Goal: Task Accomplishment & Management: Manage account settings

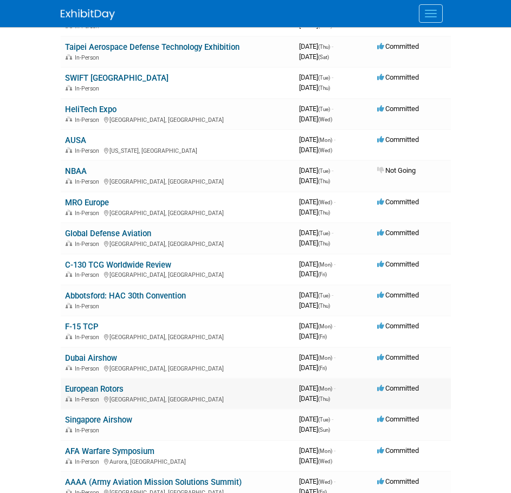
scroll to position [259, 0]
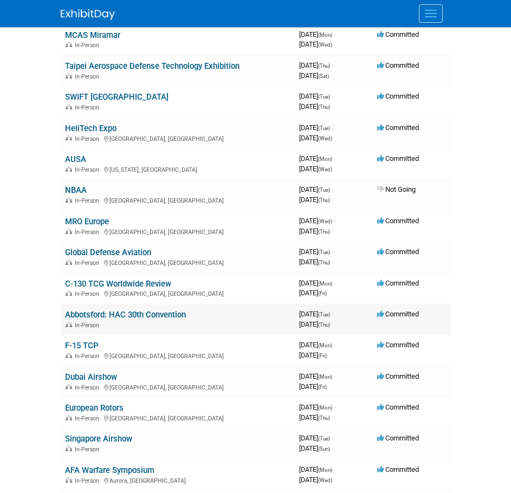
click at [170, 310] on link "Abbotsford: HAC 30th Convention" at bounding box center [125, 315] width 121 height 10
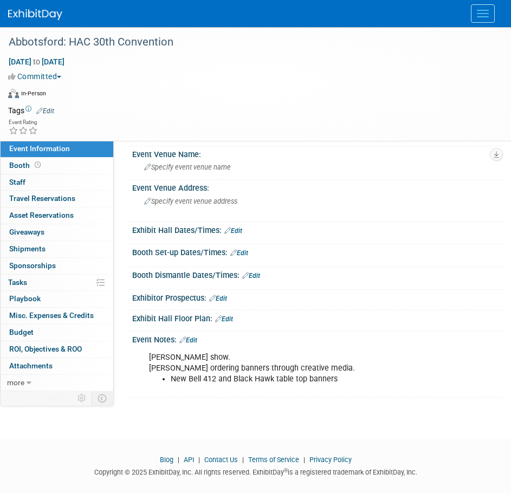
scroll to position [48, 0]
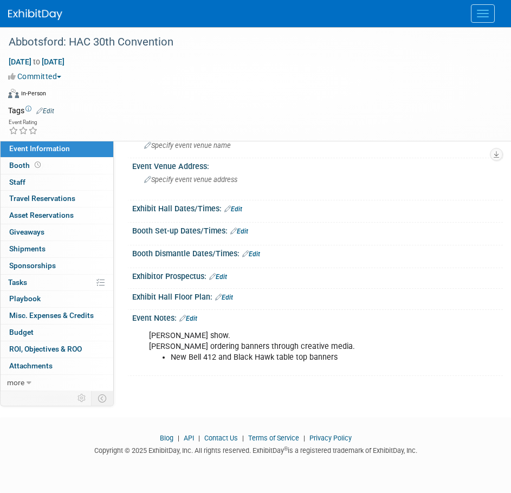
click at [194, 316] on link "Edit" at bounding box center [188, 319] width 18 height 8
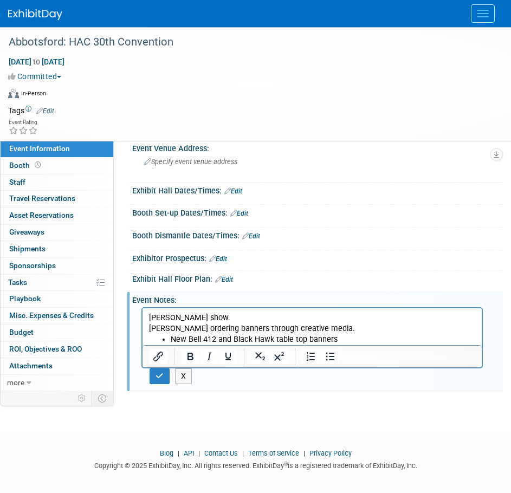
scroll to position [81, 0]
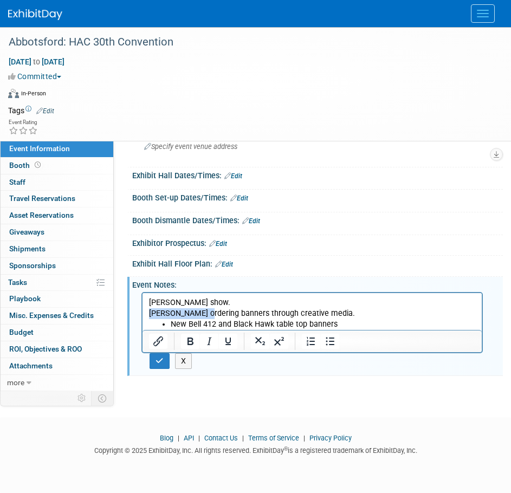
drag, startPoint x: 202, startPoint y: 314, endPoint x: 283, endPoint y: 606, distance: 303.7
click at [143, 313] on html "[PERSON_NAME] show. [PERSON_NAME] ordering banners through creative media. New …" at bounding box center [312, 311] width 339 height 37
click at [178, 314] on p "[PERSON_NAME] show. Banners through creative media." at bounding box center [312, 309] width 327 height 22
click at [238, 298] on p "[PERSON_NAME] show. The request for new banners has been submitted to creative …" at bounding box center [312, 309] width 327 height 22
click at [163, 363] on icon "button" at bounding box center [160, 361] width 8 height 8
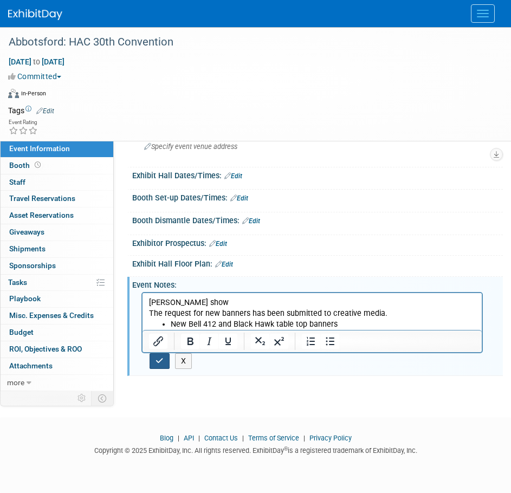
scroll to position [48, 0]
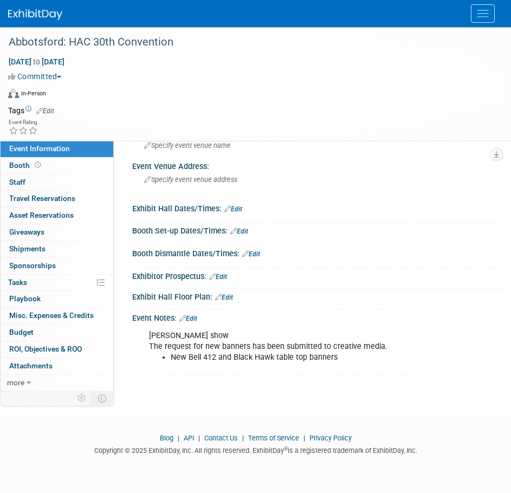
click at [194, 316] on link "Edit" at bounding box center [188, 319] width 18 height 8
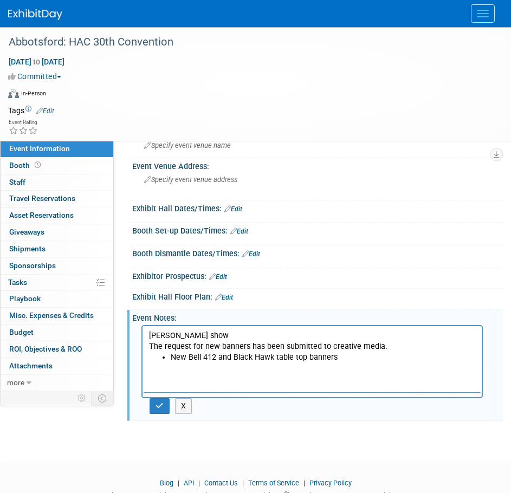
scroll to position [0, 0]
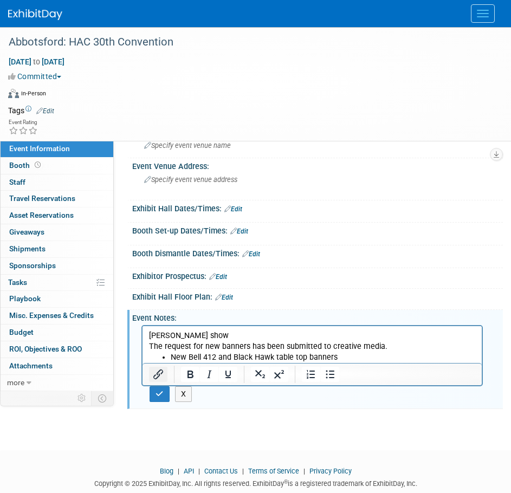
click at [155, 374] on icon "Insert/edit link" at bounding box center [158, 374] width 13 height 13
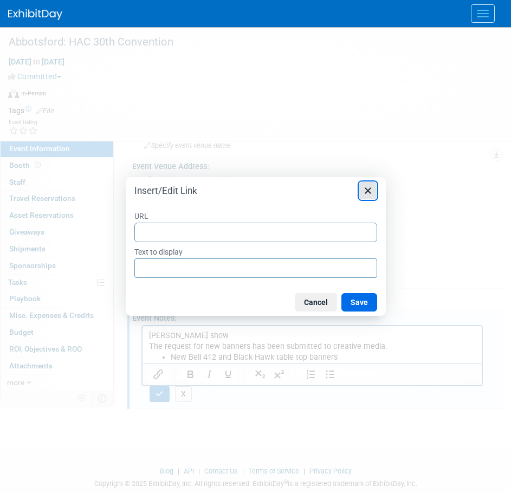
click at [371, 195] on icon "Close" at bounding box center [367, 190] width 13 height 13
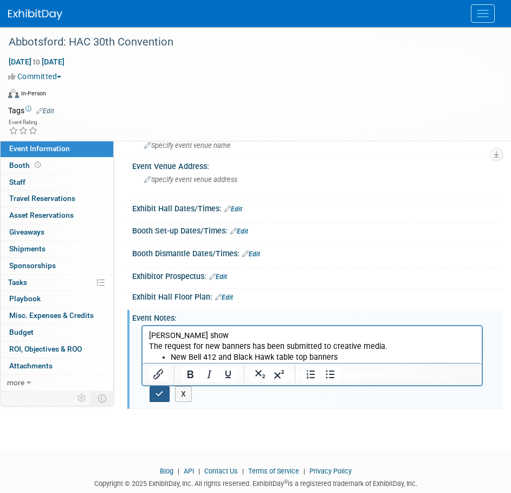
click at [165, 393] on button "button" at bounding box center [160, 394] width 20 height 16
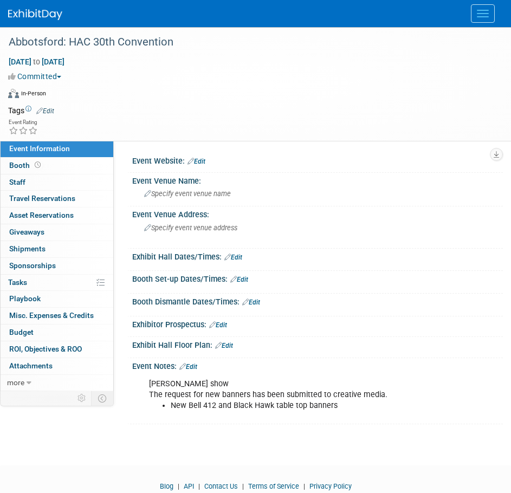
click at [202, 162] on link "Edit" at bounding box center [196, 162] width 18 height 8
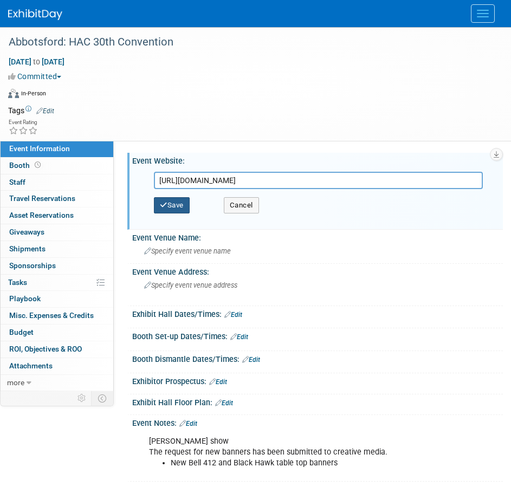
type input "[URL][DOMAIN_NAME]"
click at [182, 204] on button "Save" at bounding box center [172, 205] width 36 height 16
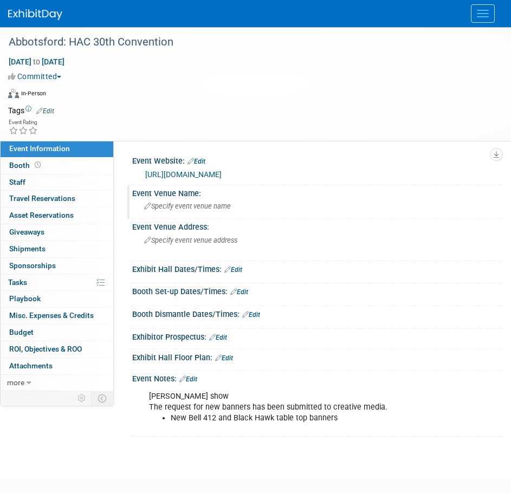
click at [189, 205] on span "Specify event venue name" at bounding box center [187, 206] width 87 height 8
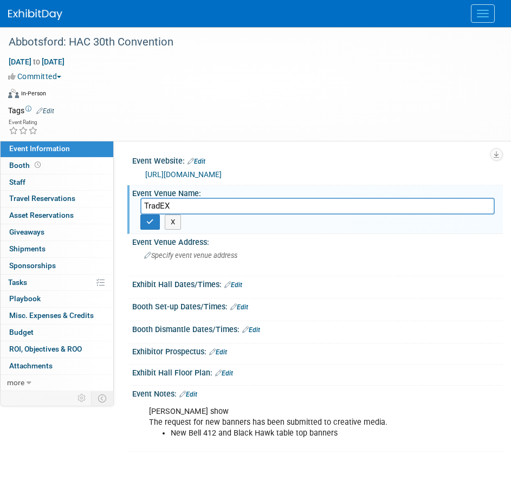
drag, startPoint x: 183, startPoint y: 203, endPoint x: 139, endPoint y: 202, distance: 43.9
click at [139, 202] on div "TradEX" at bounding box center [317, 206] width 371 height 17
type input "[GEOGRAPHIC_DATA], Hall A"
click at [151, 222] on icon "button" at bounding box center [150, 221] width 8 height 7
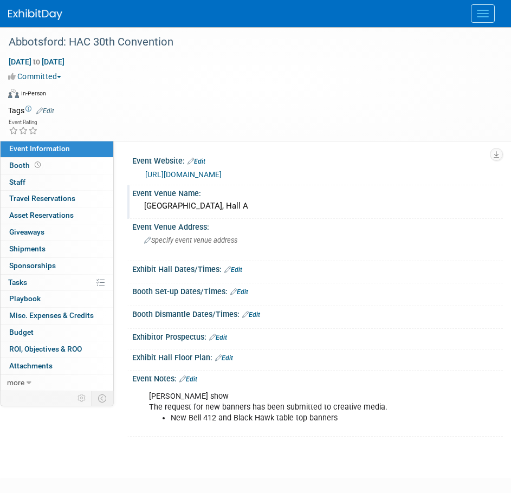
click at [237, 270] on link "Edit" at bounding box center [233, 270] width 18 height 8
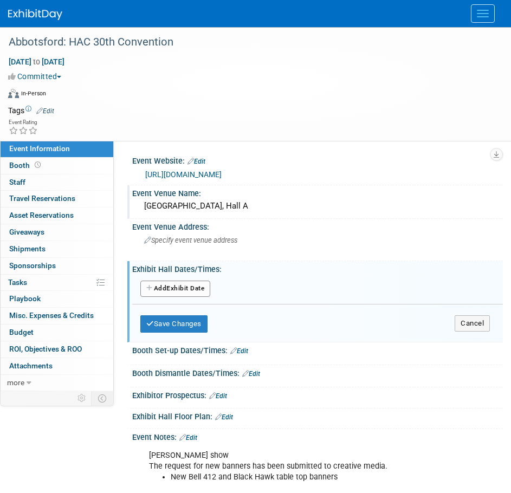
click at [198, 287] on button "Add Another Exhibit Date" at bounding box center [175, 289] width 70 height 16
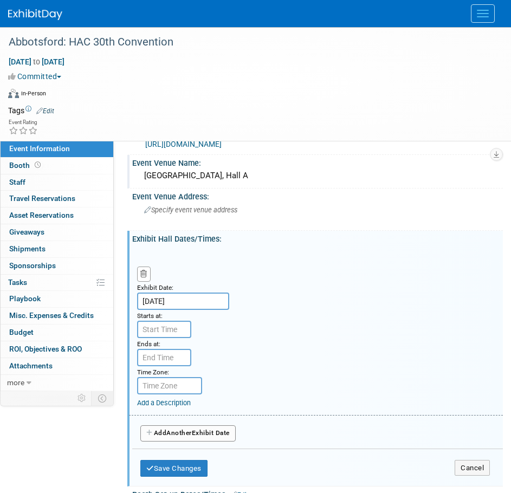
scroll to position [54, 0]
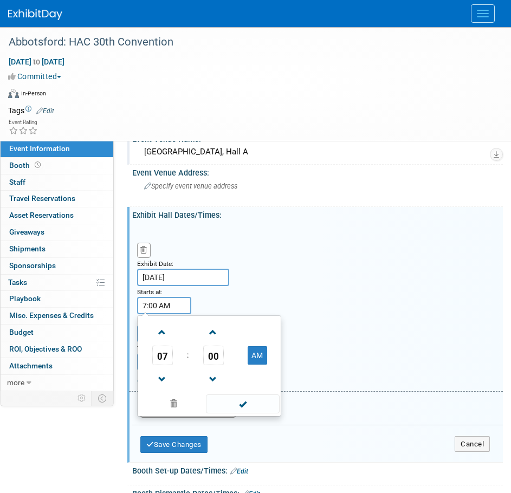
click at [176, 305] on input "7:00 AM" at bounding box center [164, 305] width 54 height 17
click at [159, 375] on span at bounding box center [162, 379] width 19 height 19
click at [159, 376] on span at bounding box center [162, 379] width 19 height 19
click at [258, 358] on button "AM" at bounding box center [258, 355] width 20 height 18
type input "5:00 PM"
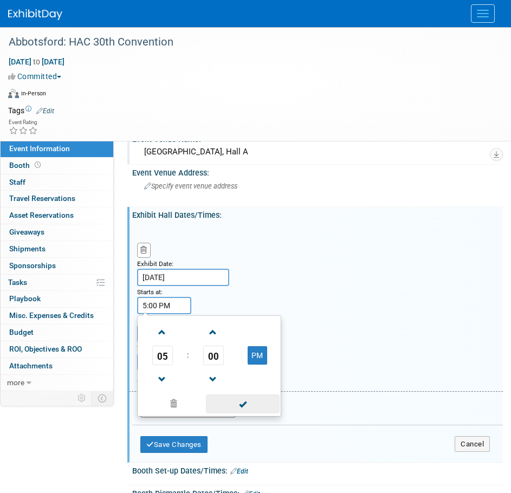
click at [251, 399] on span at bounding box center [242, 404] width 73 height 19
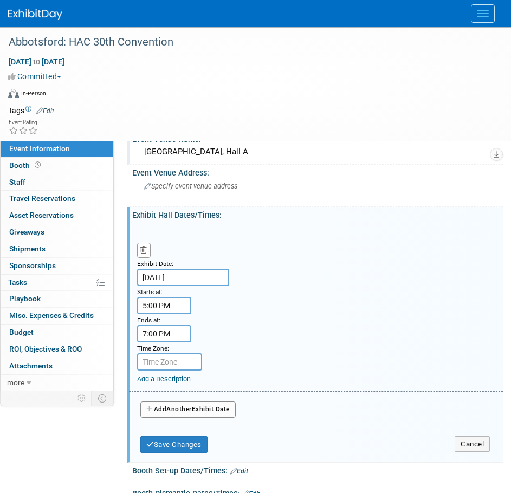
click at [172, 332] on input "7:00 PM" at bounding box center [164, 333] width 54 height 17
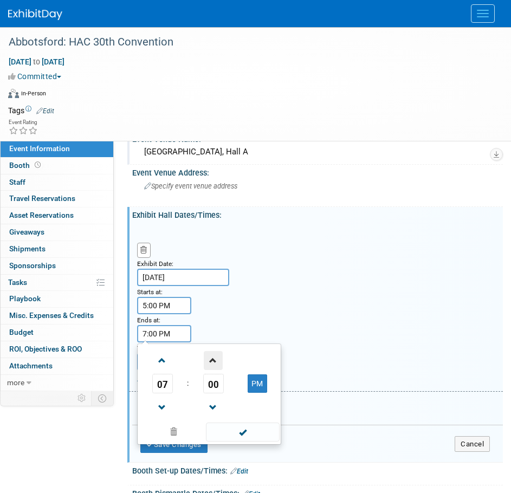
click at [216, 355] on span at bounding box center [213, 360] width 19 height 19
click at [219, 382] on span "04" at bounding box center [213, 384] width 21 height 20
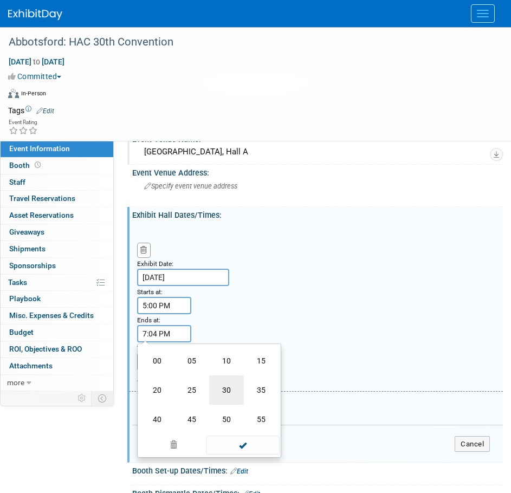
click at [232, 397] on td "30" at bounding box center [226, 390] width 35 height 29
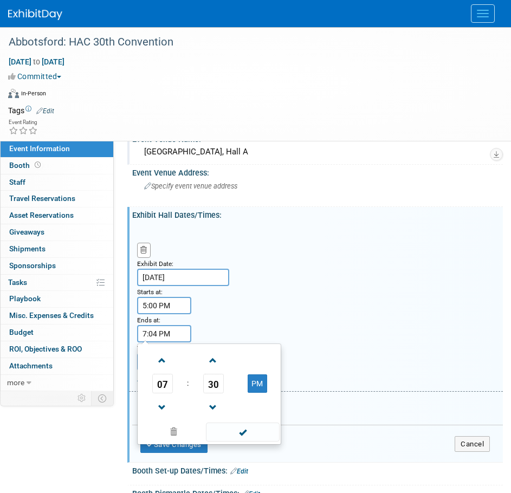
type input "7:30 PM"
click at [260, 432] on span at bounding box center [242, 432] width 73 height 19
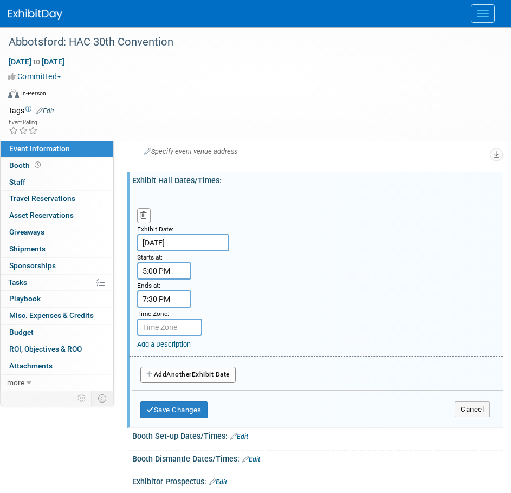
scroll to position [108, 0]
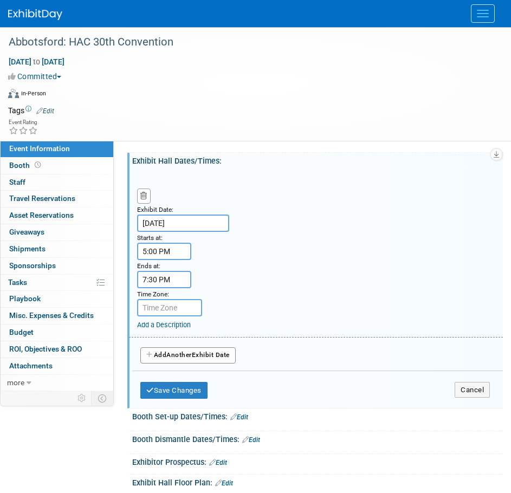
click at [214, 357] on button "Add Another Exhibit Date" at bounding box center [187, 355] width 95 height 16
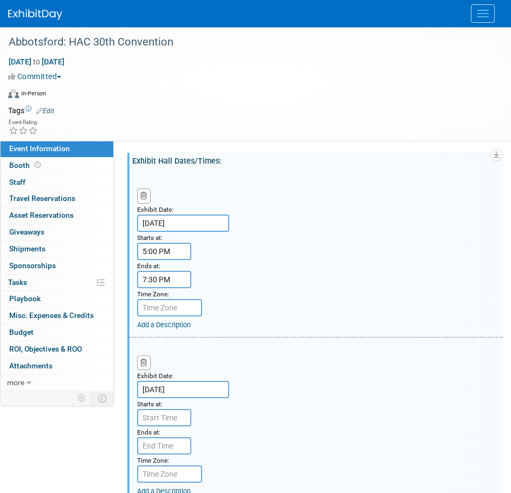
scroll to position [163, 0]
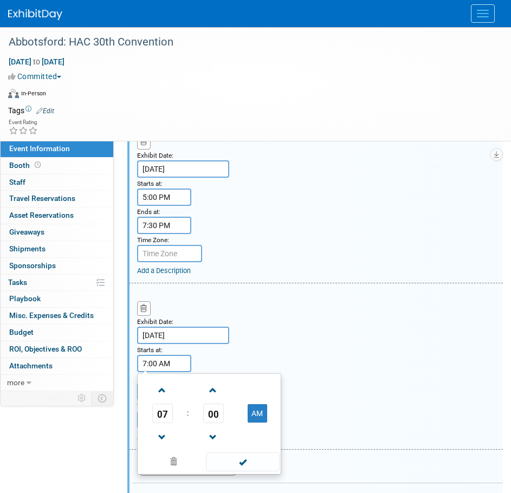
click at [155, 357] on input "7:00 AM" at bounding box center [164, 363] width 54 height 17
click at [162, 393] on span at bounding box center [162, 390] width 19 height 19
type input "10:00 AM"
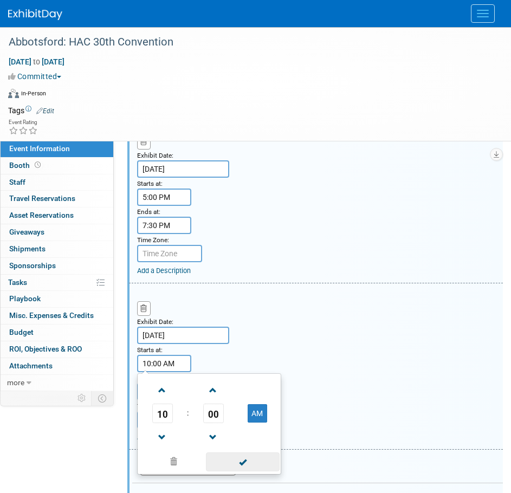
click at [240, 463] on span at bounding box center [242, 461] width 73 height 19
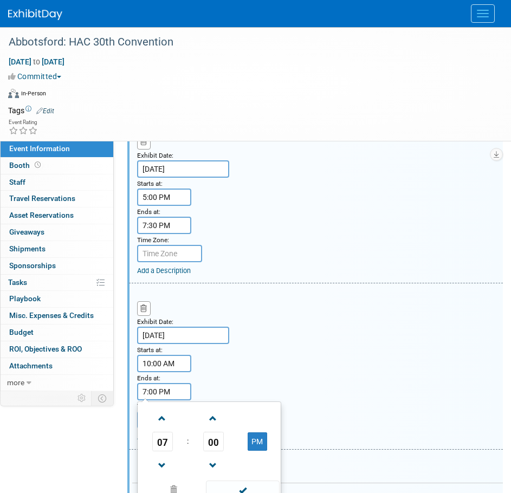
click at [175, 396] on input "7:00 PM" at bounding box center [164, 391] width 54 height 17
click at [166, 464] on span at bounding box center [162, 465] width 19 height 19
type input "6:00 PM"
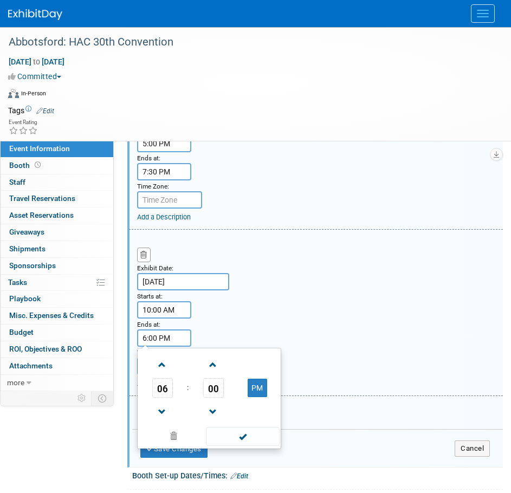
scroll to position [217, 0]
click at [253, 436] on span at bounding box center [242, 435] width 73 height 19
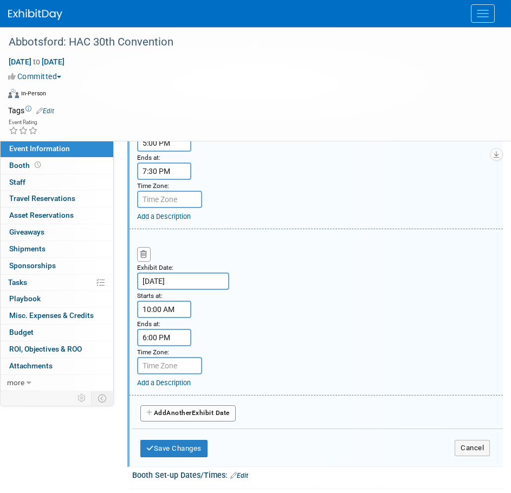
click at [190, 416] on span "Another" at bounding box center [178, 413] width 25 height 8
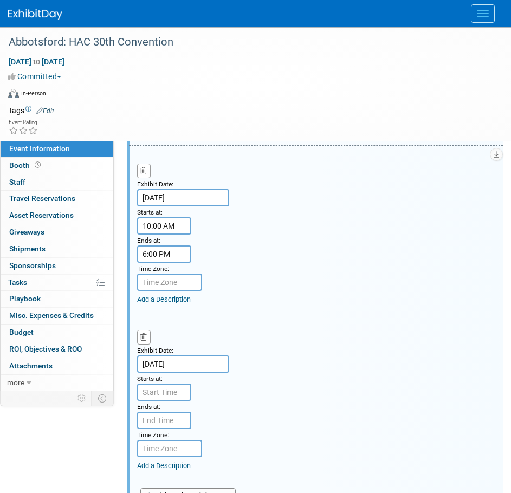
scroll to position [325, 0]
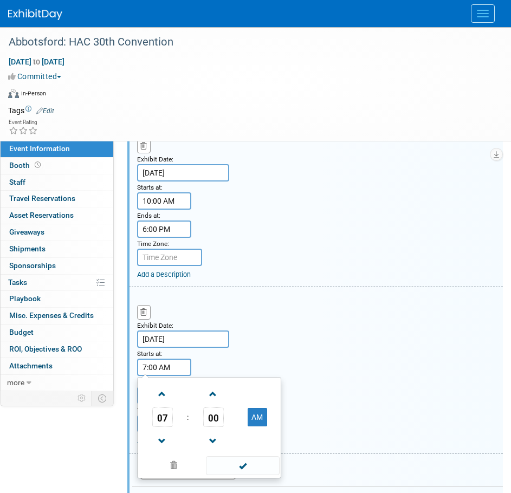
click at [163, 368] on input "7:00 AM" at bounding box center [164, 367] width 54 height 17
click at [166, 402] on span at bounding box center [162, 394] width 19 height 19
type input "10:00 AM"
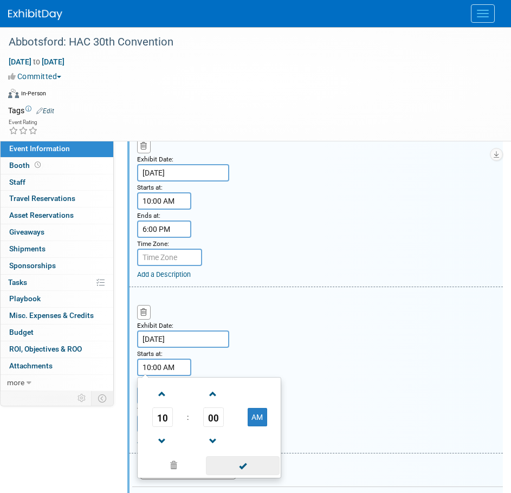
click at [242, 463] on span at bounding box center [242, 465] width 73 height 19
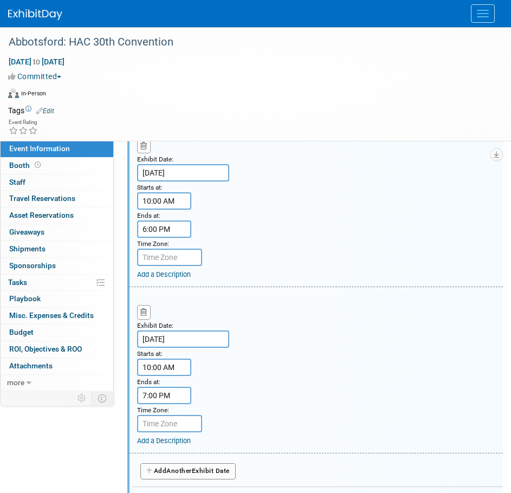
click at [164, 389] on input "7:00 PM" at bounding box center [164, 395] width 54 height 17
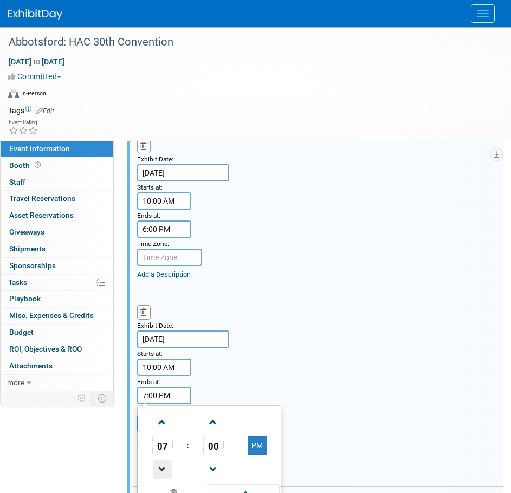
click at [166, 463] on span at bounding box center [162, 469] width 19 height 19
type input "6:00 PM"
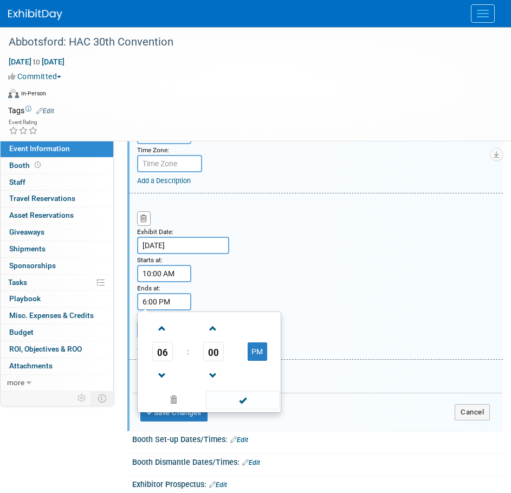
scroll to position [434, 0]
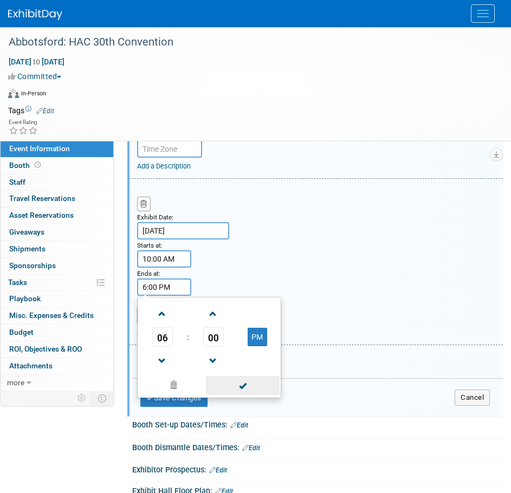
click at [246, 389] on span at bounding box center [242, 385] width 73 height 19
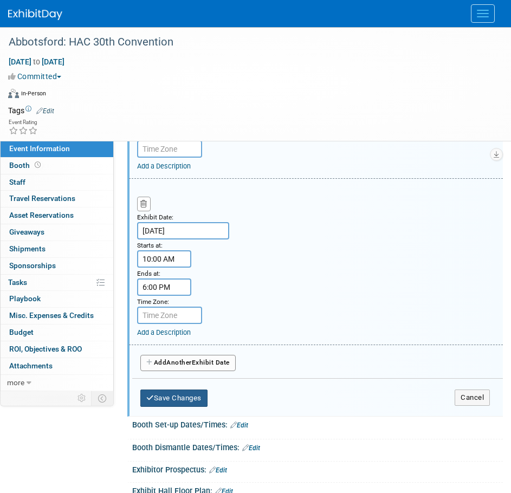
click at [193, 394] on button "Save Changes" at bounding box center [173, 398] width 67 height 17
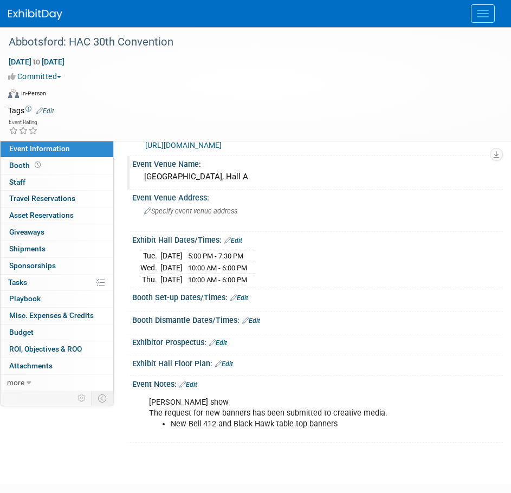
scroll to position [4, 0]
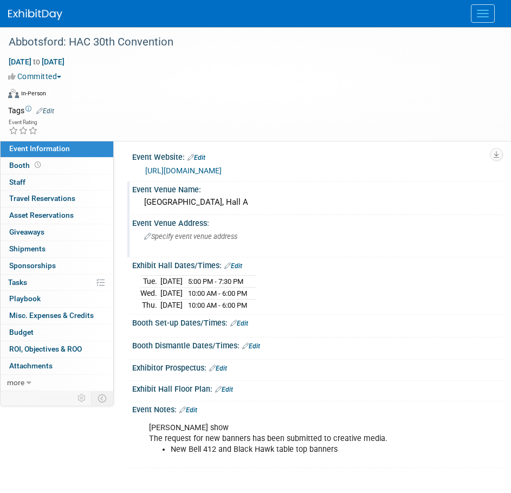
click at [210, 242] on div "Specify event venue address" at bounding box center [317, 240] width 354 height 25
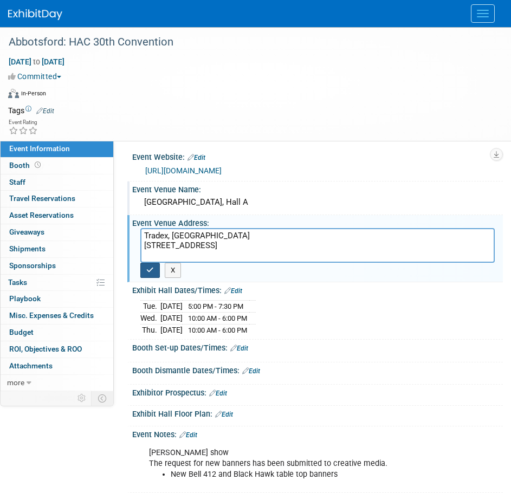
type textarea "Tradex, [GEOGRAPHIC_DATA] [STREET_ADDRESS]"
click at [146, 273] on icon "button" at bounding box center [150, 270] width 8 height 7
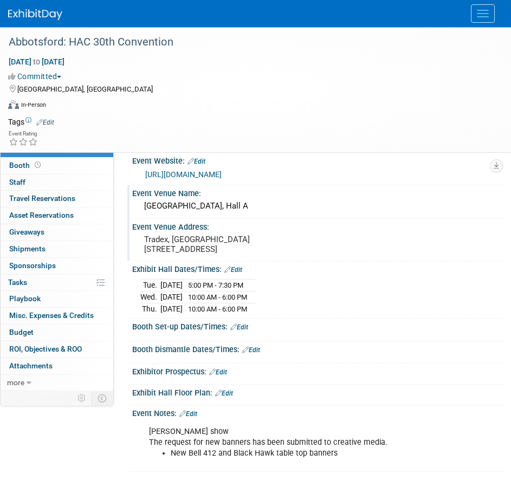
scroll to position [54, 0]
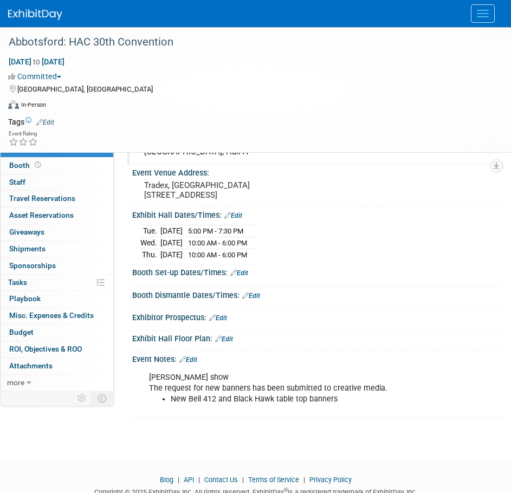
click at [247, 277] on link "Edit" at bounding box center [239, 273] width 18 height 8
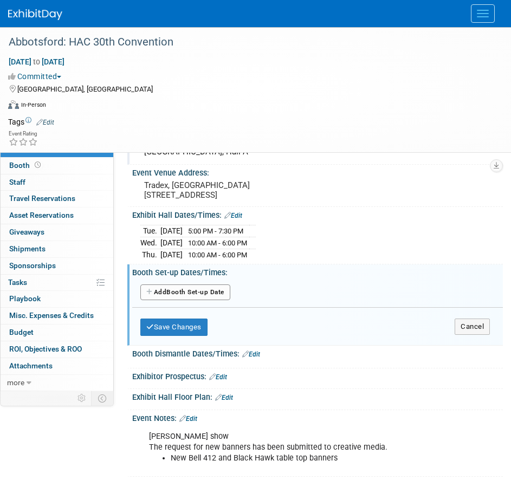
click at [209, 301] on button "Add Another Booth Set-up Date" at bounding box center [185, 293] width 90 height 16
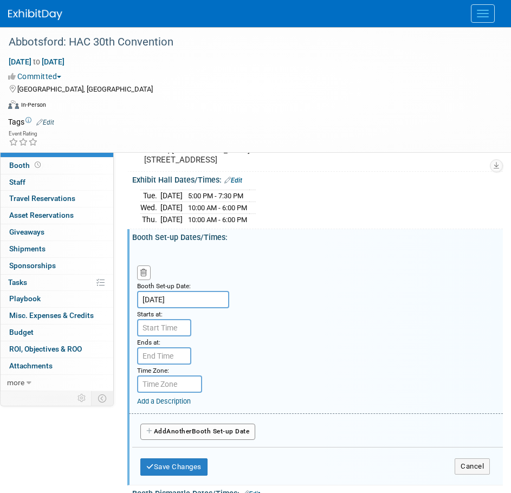
scroll to position [108, 0]
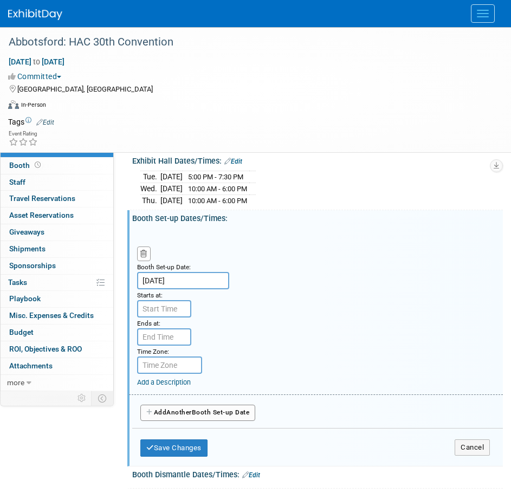
click at [184, 283] on input "[DATE]" at bounding box center [183, 280] width 92 height 17
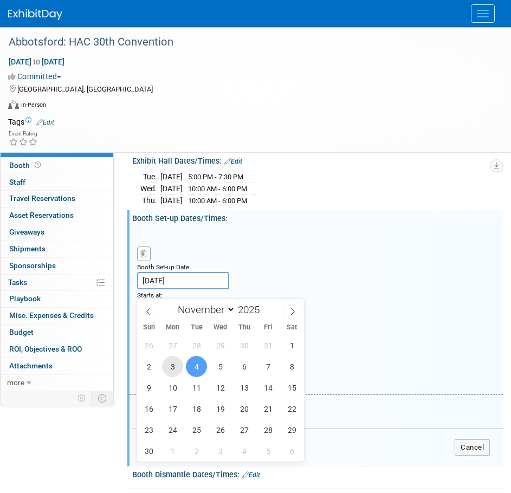
click at [169, 367] on span "3" at bounding box center [172, 366] width 21 height 21
type input "[DATE]"
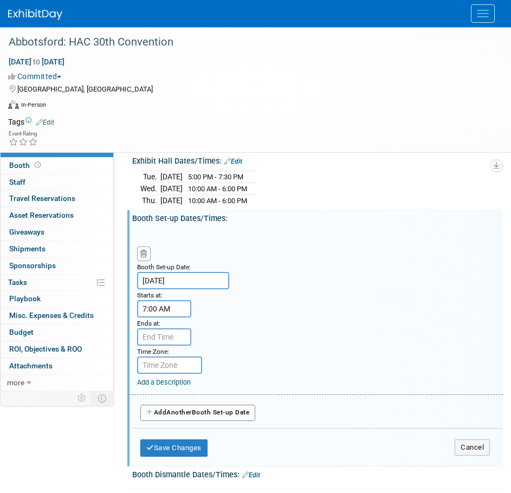
click at [168, 318] on input "7:00 AM" at bounding box center [164, 308] width 54 height 17
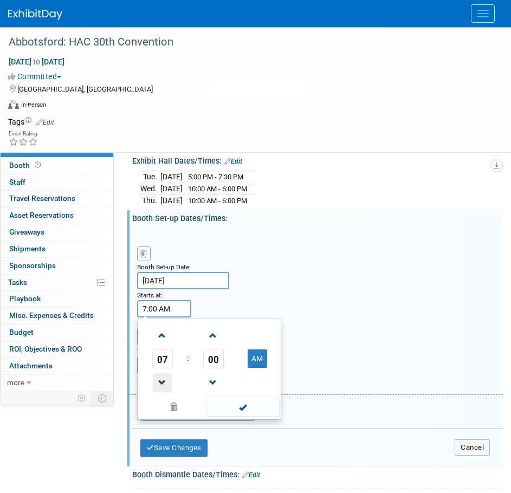
click at [159, 386] on span at bounding box center [162, 382] width 19 height 19
click at [260, 368] on button "AM" at bounding box center [258, 359] width 20 height 18
type input "5:00 PM"
click at [247, 413] on span at bounding box center [242, 407] width 73 height 19
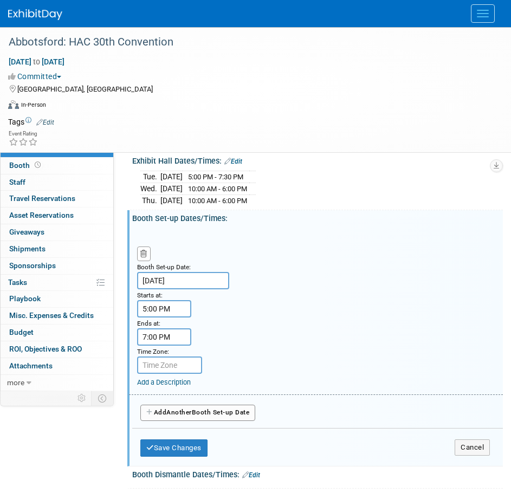
click at [178, 346] on input "7:00 PM" at bounding box center [164, 336] width 54 height 17
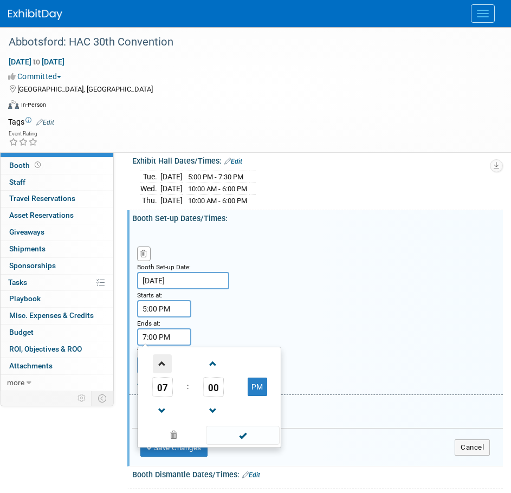
click at [170, 372] on span at bounding box center [162, 363] width 19 height 19
type input "9:00 PM"
click at [250, 439] on span at bounding box center [242, 435] width 73 height 19
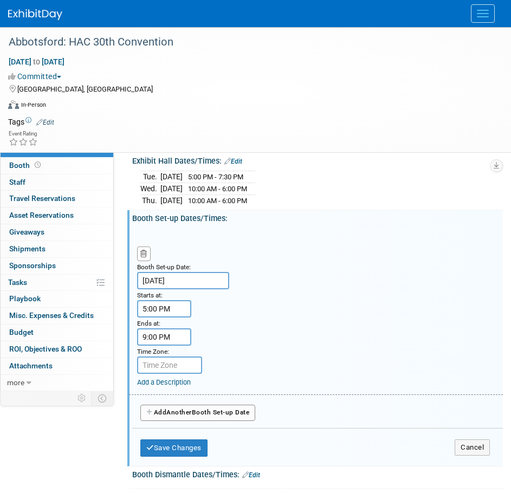
click at [190, 416] on span "Another" at bounding box center [178, 413] width 25 height 8
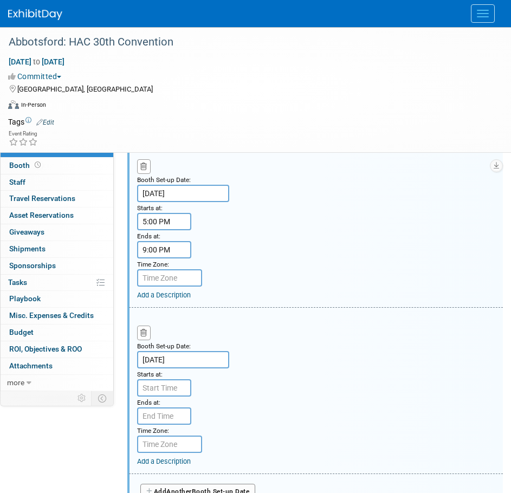
scroll to position [271, 0]
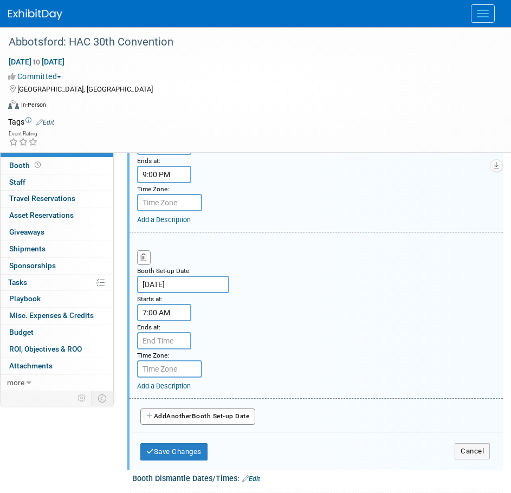
click at [148, 320] on input "7:00 AM" at bounding box center [164, 312] width 54 height 17
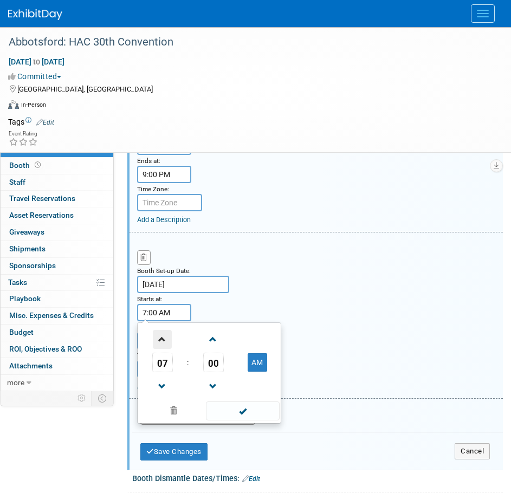
click at [161, 348] on span at bounding box center [162, 339] width 19 height 19
type input "8:00 AM"
click at [240, 418] on span at bounding box center [242, 411] width 73 height 19
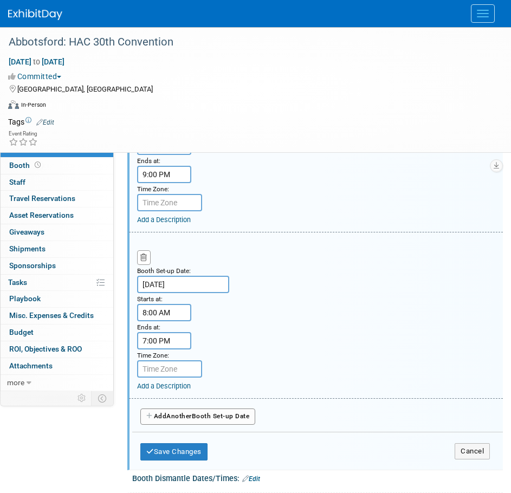
click at [169, 350] on input "7:00 PM" at bounding box center [164, 340] width 54 height 17
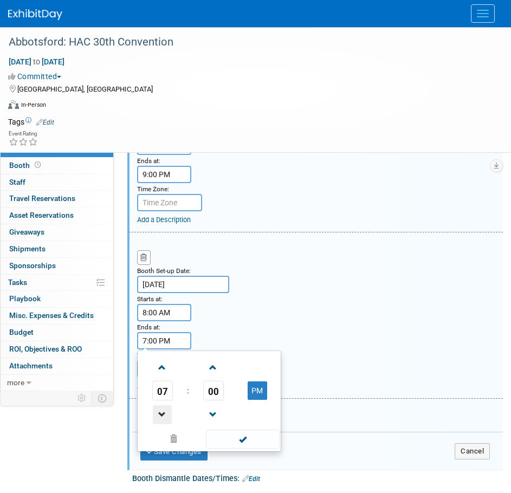
click at [162, 424] on span at bounding box center [162, 414] width 19 height 19
click at [158, 424] on span at bounding box center [162, 414] width 19 height 19
type input "3:00 PM"
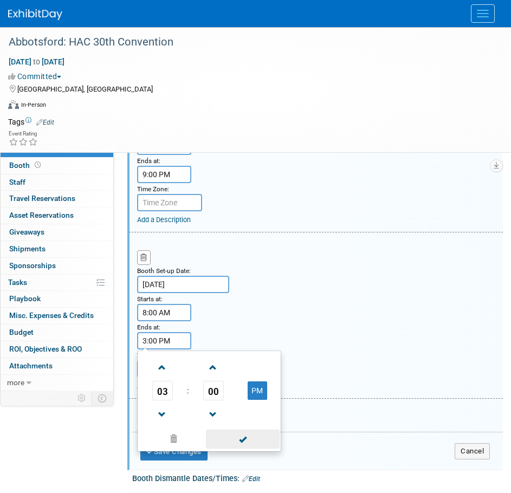
click at [231, 445] on span at bounding box center [242, 439] width 73 height 19
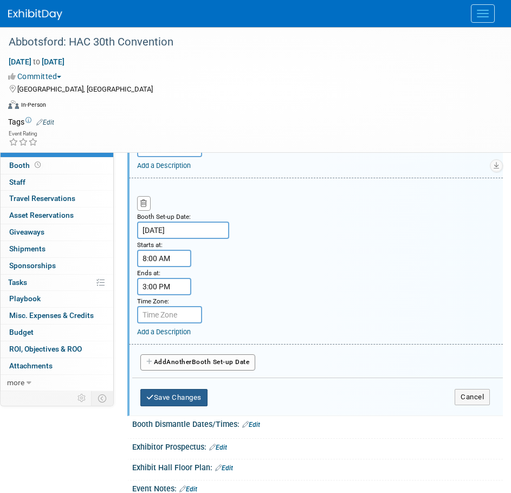
click at [198, 399] on button "Save Changes" at bounding box center [173, 397] width 67 height 17
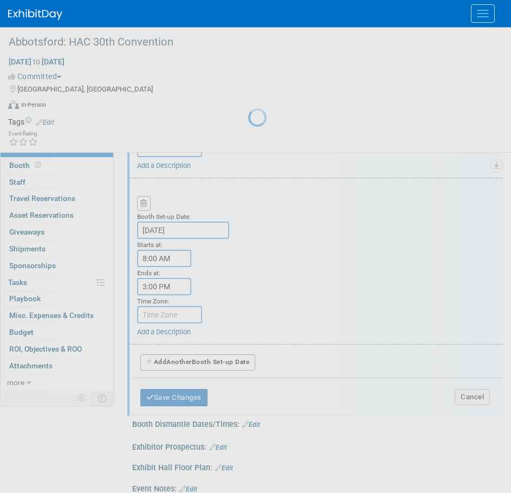
scroll to position [102, 0]
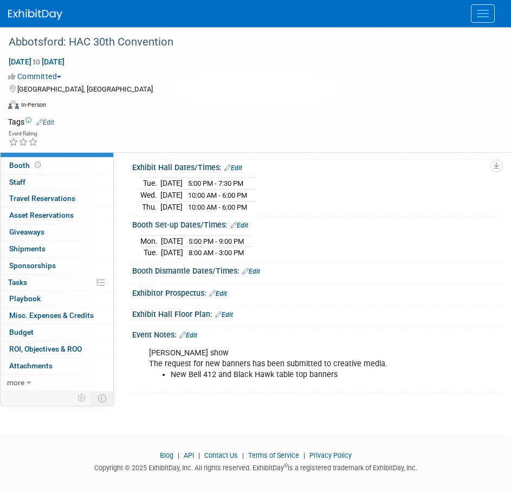
click at [257, 275] on link "Edit" at bounding box center [251, 272] width 18 height 8
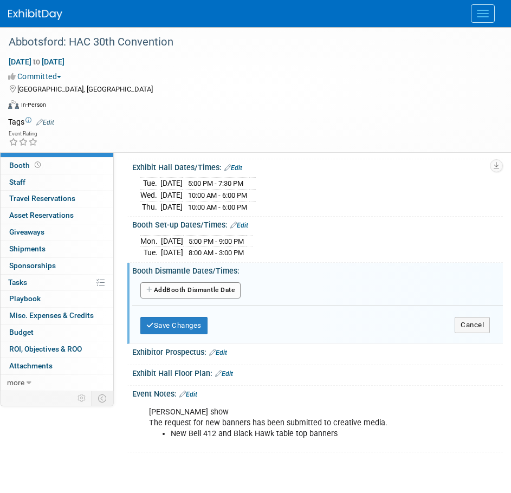
click at [190, 299] on button "Add Another Booth Dismantle Date" at bounding box center [190, 290] width 100 height 16
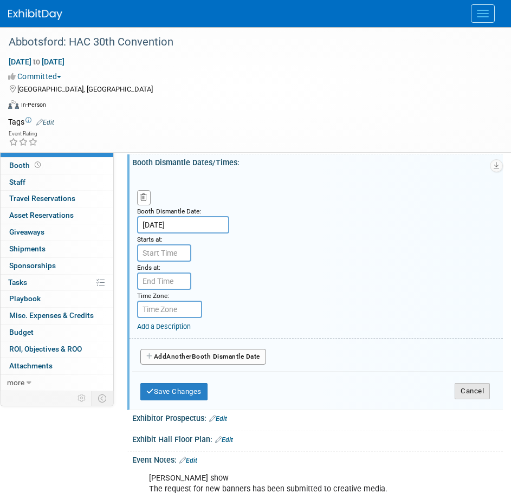
click at [479, 399] on button "Cancel" at bounding box center [472, 391] width 35 height 16
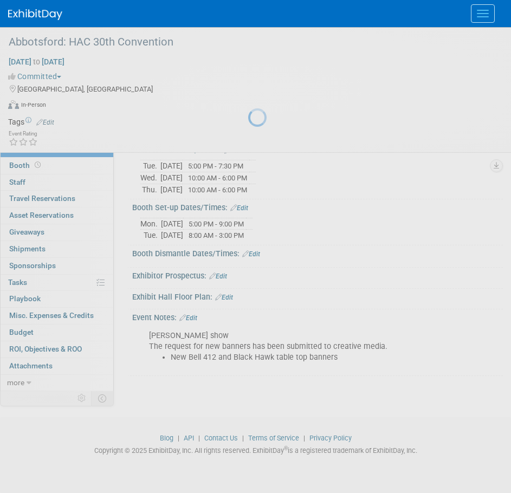
scroll to position [127, 0]
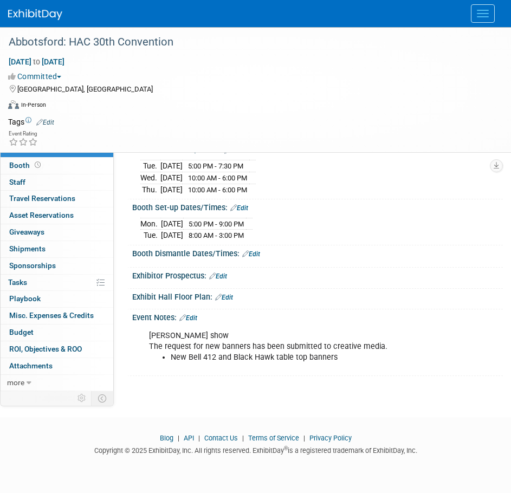
click at [476, 66] on div "[DATE] to [DATE] (3 days)" at bounding box center [248, 61] width 481 height 11
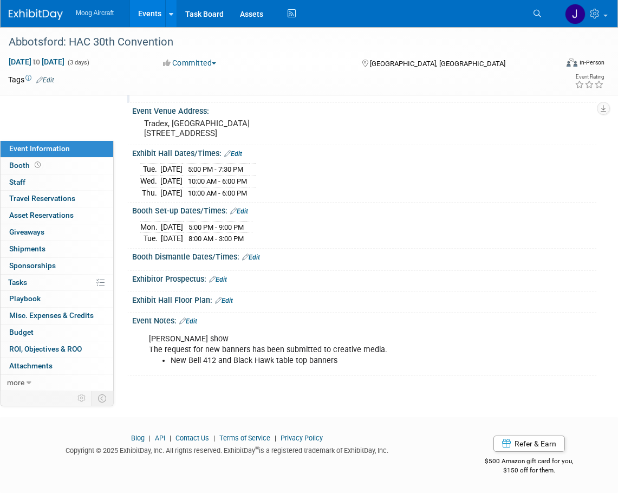
scroll to position [78, 0]
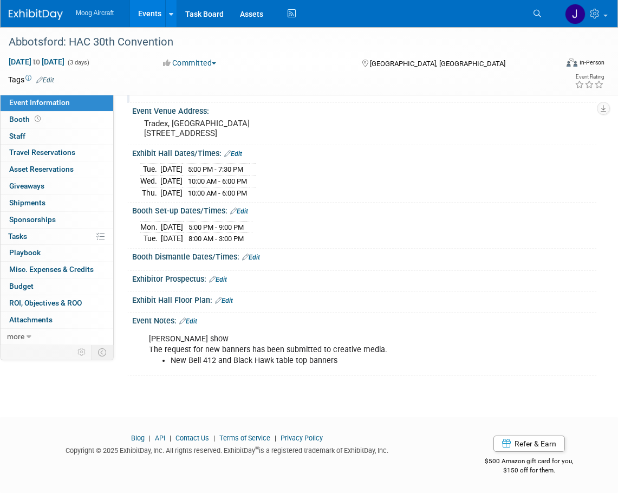
click at [151, 14] on link "Events" at bounding box center [150, 13] width 40 height 27
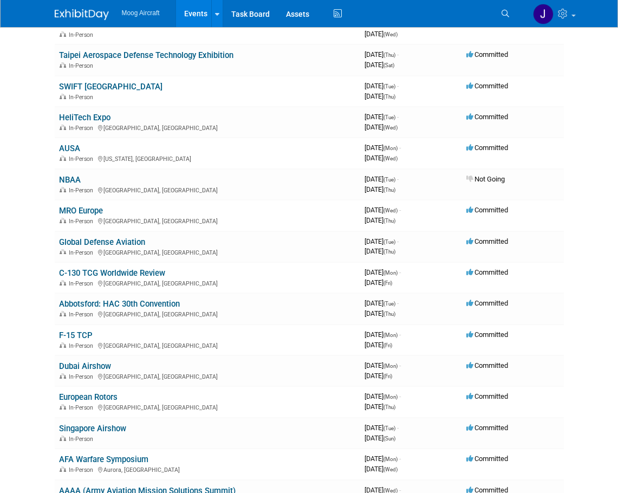
scroll to position [270, 0]
click at [131, 306] on link "Abbotsford: HAC 30th Convention" at bounding box center [119, 305] width 121 height 10
